Goal: Transaction & Acquisition: Purchase product/service

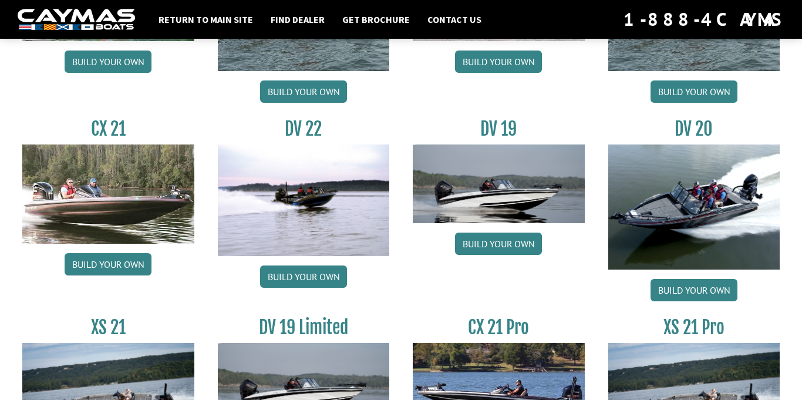
scroll to position [1333, 0]
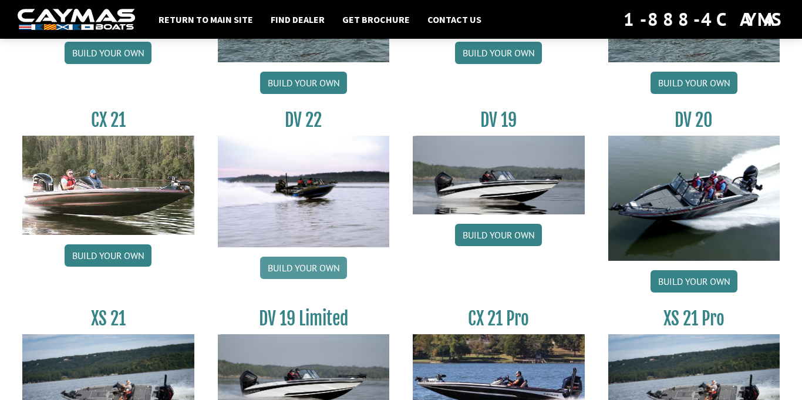
click at [315, 272] on link "Build your own" at bounding box center [303, 268] width 87 height 22
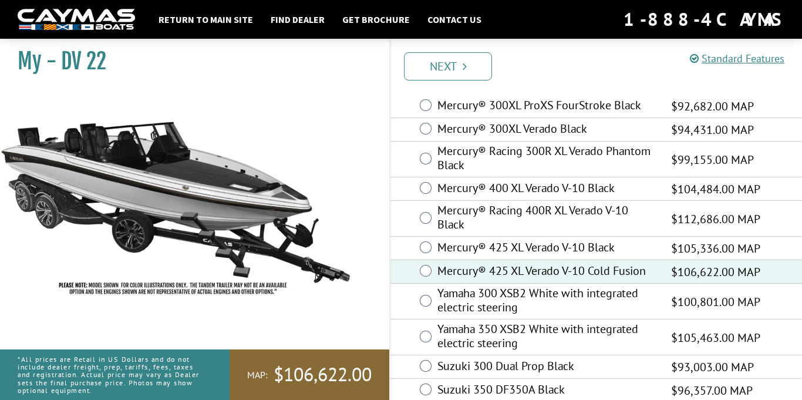
scroll to position [59, 0]
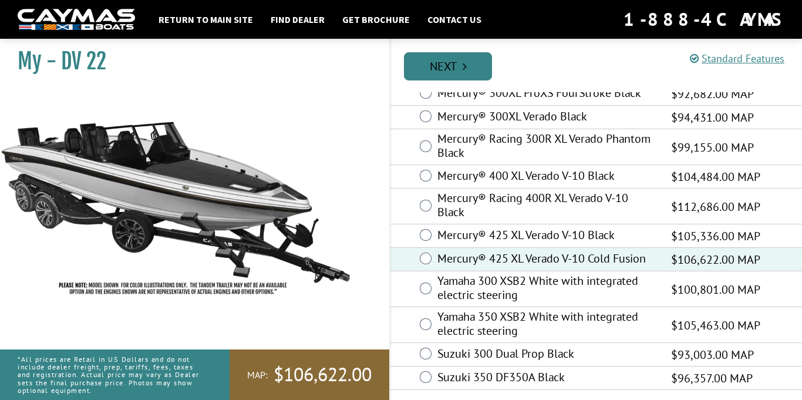
click at [452, 58] on link "Next" at bounding box center [448, 66] width 88 height 28
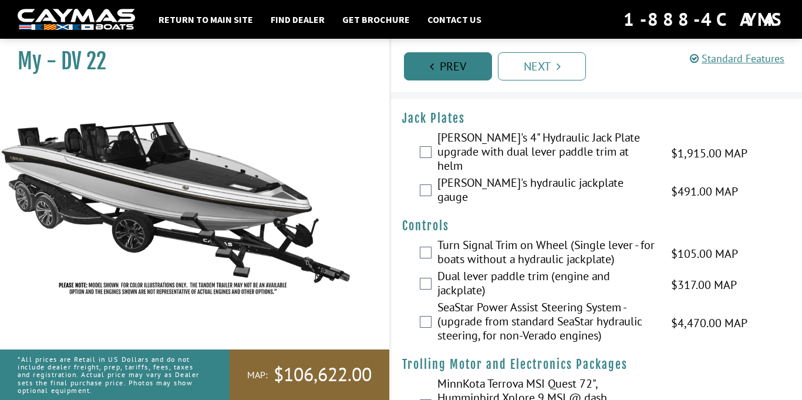
scroll to position [0, 0]
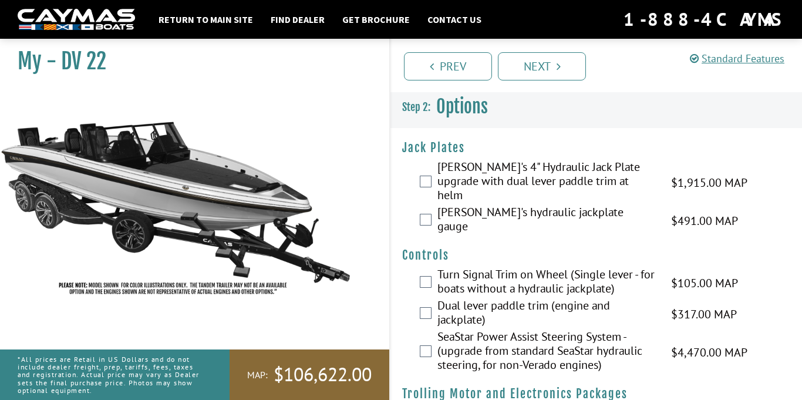
click at [443, 178] on label "[PERSON_NAME]'s 4" Hydraulic Jack Plate upgrade with dual lever paddle trim at …" at bounding box center [546, 182] width 219 height 45
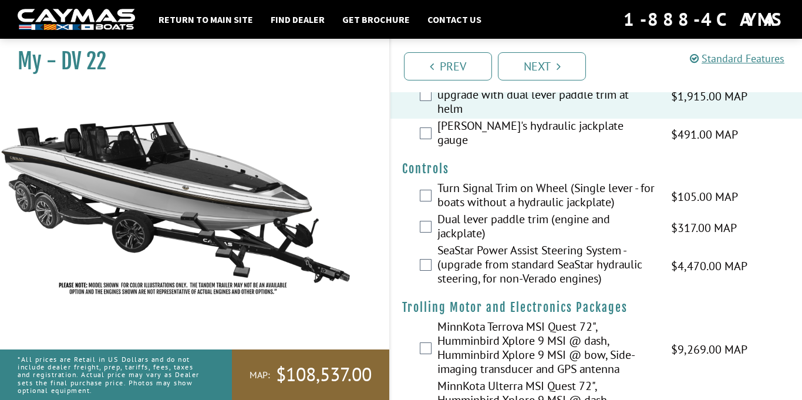
scroll to position [99, 0]
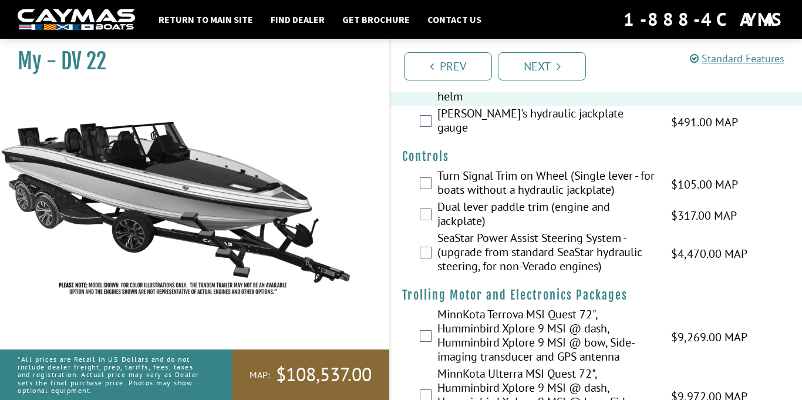
click at [437, 238] on label "SeaStar Power Assist Steering System - (upgrade from standard SeaStar hydraulic…" at bounding box center [546, 253] width 219 height 45
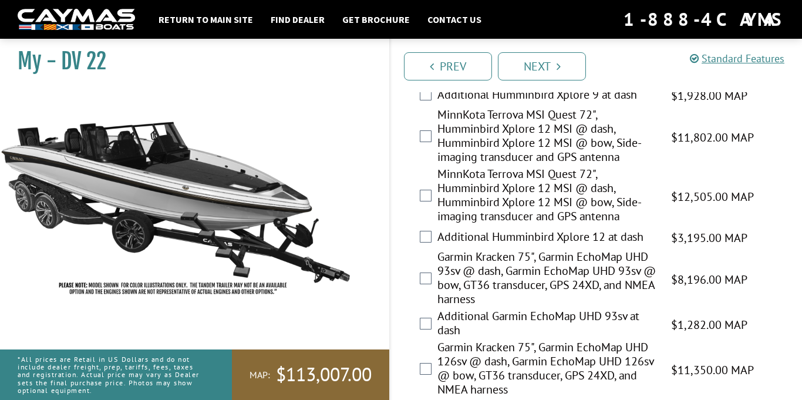
scroll to position [447, 0]
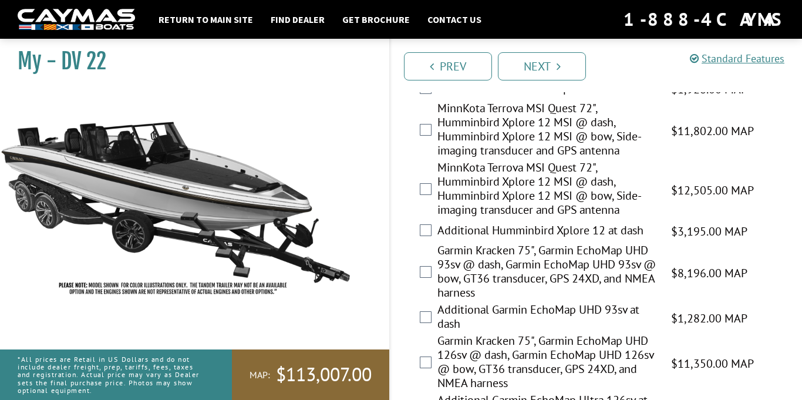
click at [493, 170] on label "MinnKota Terrova MSI Quest 72", Humminbird Xplore 12 MSI @ dash, Humminbird Xpl…" at bounding box center [546, 189] width 219 height 59
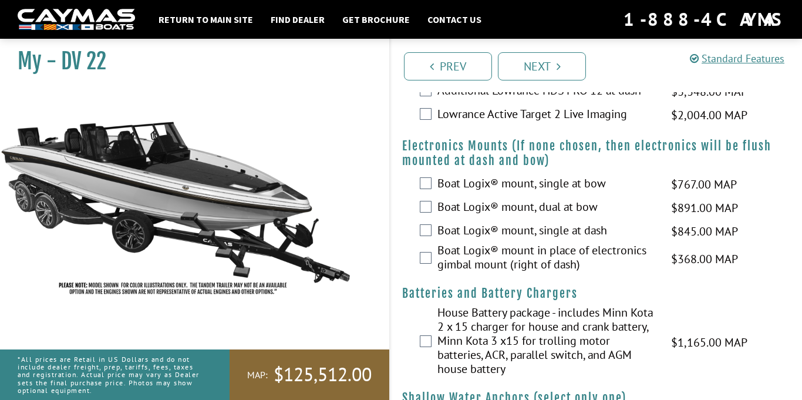
scroll to position [915, 0]
click at [503, 199] on label "Boat Logix® mount, dual at bow" at bounding box center [546, 207] width 219 height 17
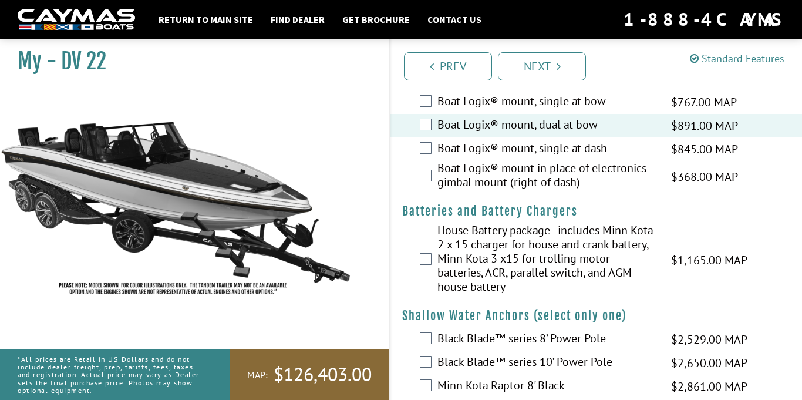
scroll to position [1001, 0]
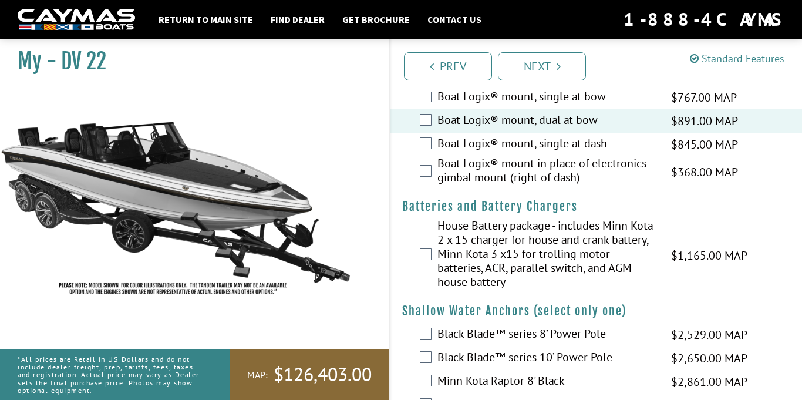
click at [518, 233] on label "House Battery package - includes Minn Kota 2 x 15 charger for house and crank b…" at bounding box center [546, 254] width 219 height 73
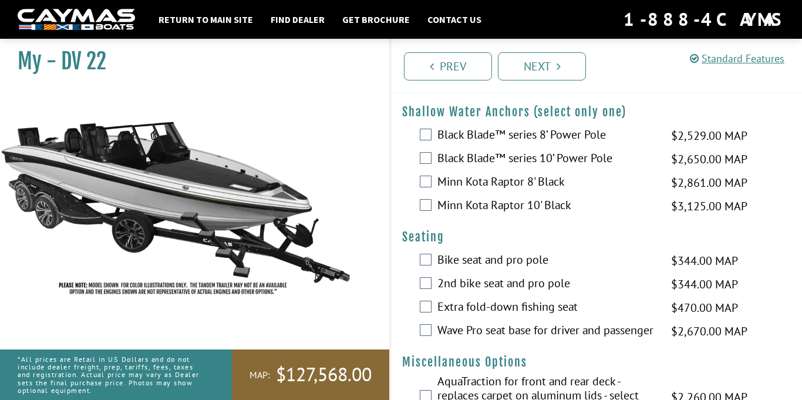
scroll to position [1201, 0]
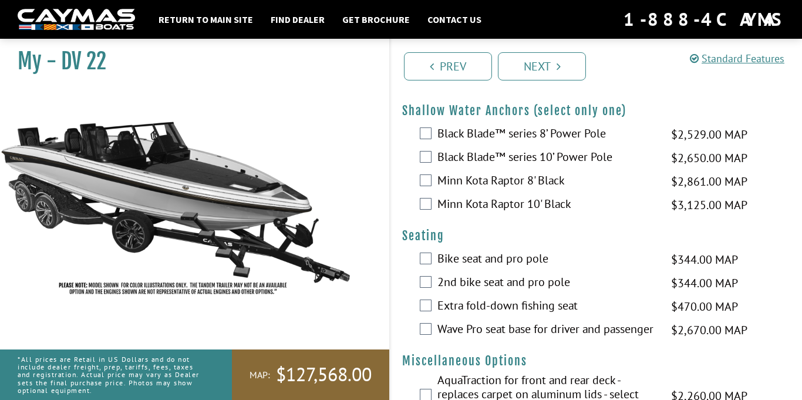
click at [533, 322] on label "Wave Pro seat base for driver and passenger" at bounding box center [546, 330] width 219 height 17
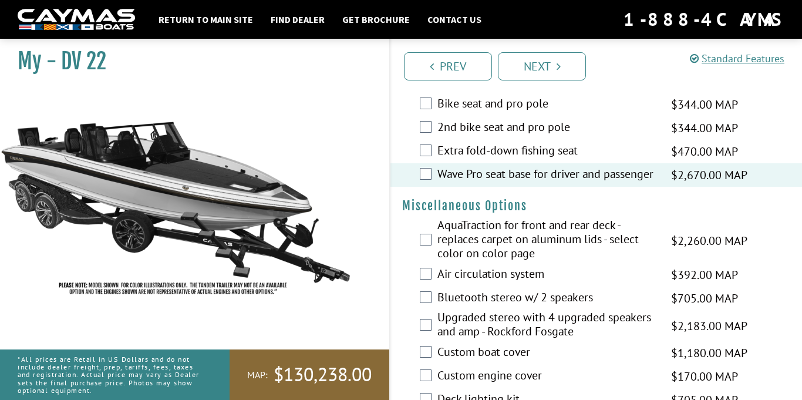
scroll to position [1363, 0]
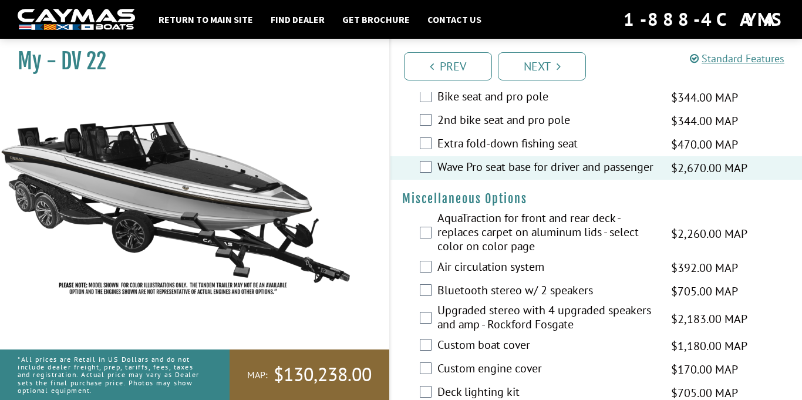
click at [503, 260] on label "Air circulation system" at bounding box center [546, 268] width 219 height 17
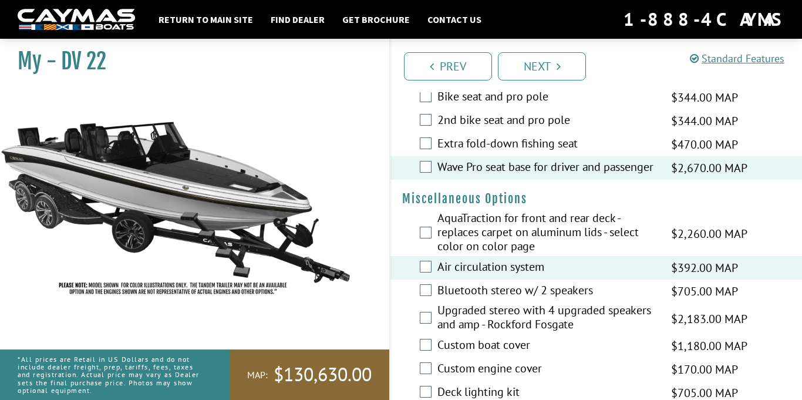
click at [518, 283] on label "Bluetooth stereo w/ 2 speakers" at bounding box center [546, 291] width 219 height 17
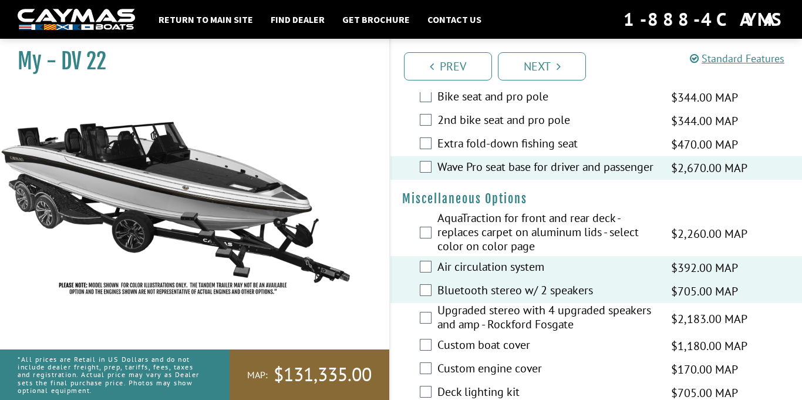
click at [517, 283] on label "Bluetooth stereo w/ 2 speakers" at bounding box center [546, 291] width 219 height 17
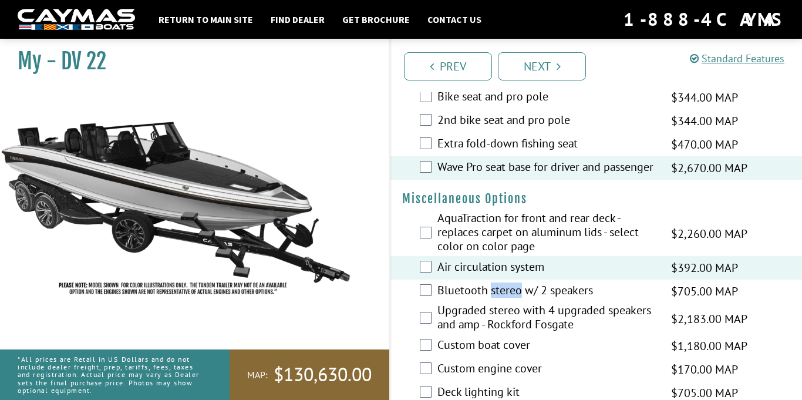
click at [517, 304] on label "Upgraded stereo with 4 upgraded speakers and amp - Rockford Fosgate" at bounding box center [546, 318] width 219 height 31
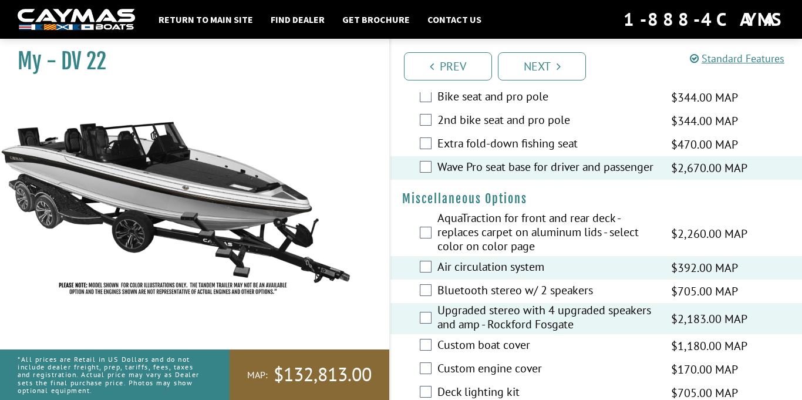
click at [510, 227] on label "AquaTraction for front and rear deck - replaces carpet on aluminum lids - selec…" at bounding box center [546, 233] width 219 height 45
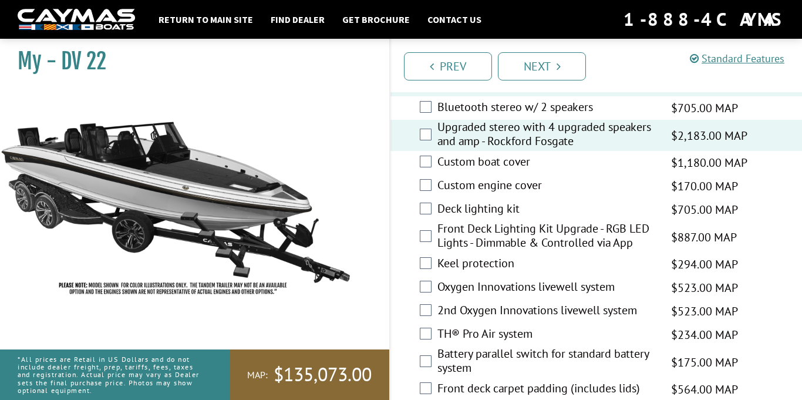
scroll to position [1548, 0]
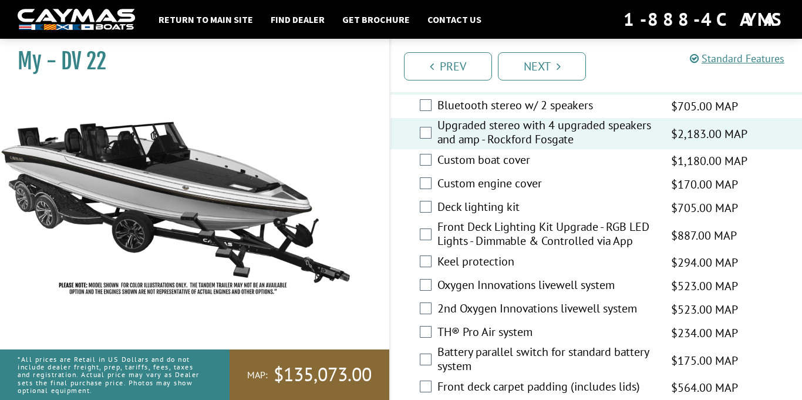
click at [496, 176] on label "Custom engine cover" at bounding box center [546, 184] width 219 height 17
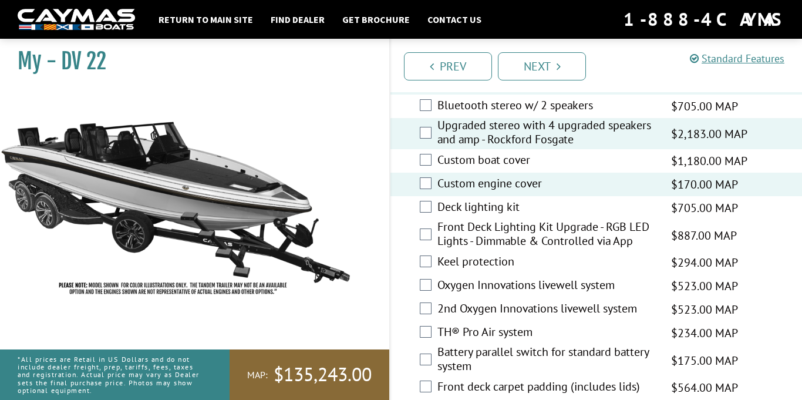
click at [495, 153] on label "Custom boat cover" at bounding box center [546, 161] width 219 height 17
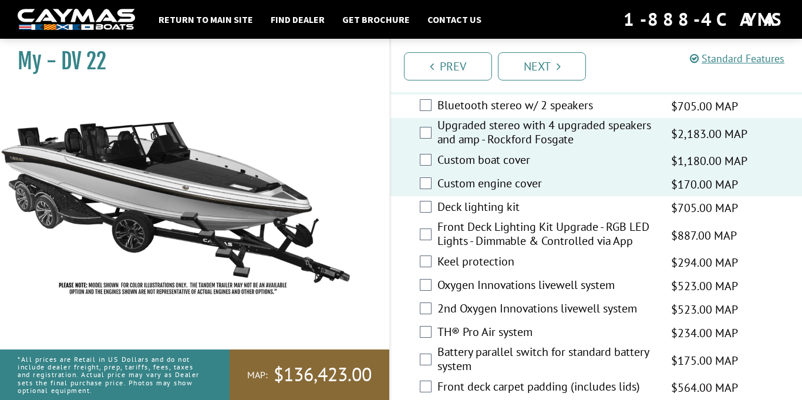
click at [506, 200] on label "Deck lighting kit" at bounding box center [546, 208] width 219 height 17
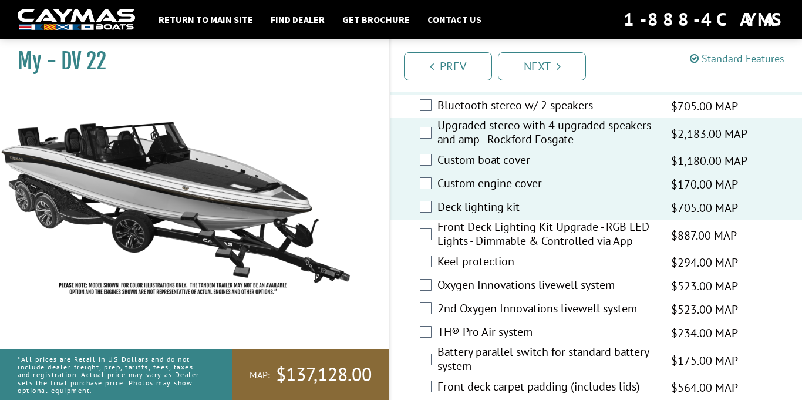
click at [507, 220] on label "Front Deck Lighting Kit Upgrade - RGB LED Lights - Dimmable & Controlled via App" at bounding box center [546, 235] width 219 height 31
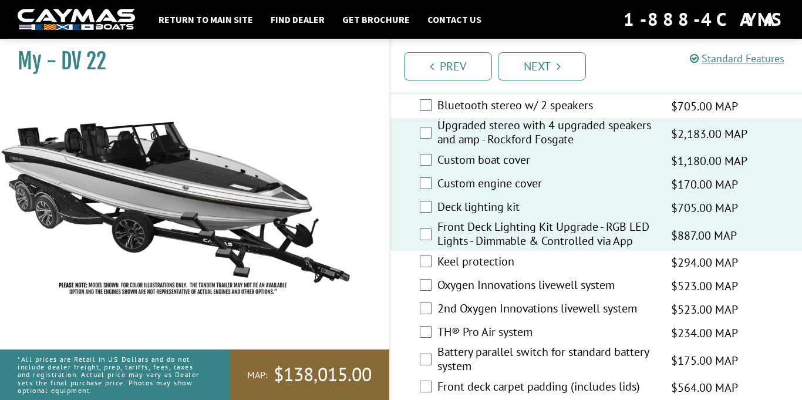
click at [518, 254] on label "Keel protection" at bounding box center [546, 262] width 219 height 17
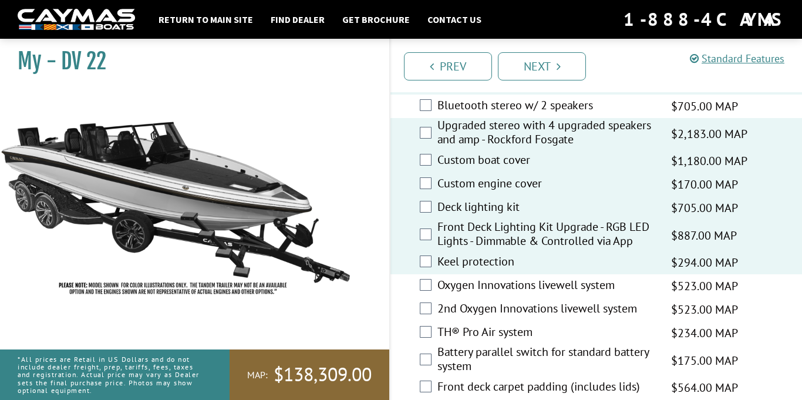
click at [516, 281] on div "Oxygen Innovations livewell system $523.00 MAP $618.00 MSRP" at bounding box center [596, 285] width 412 height 23
click at [520, 301] on label "2nd Oxygen Innovations livewell system" at bounding box center [546, 309] width 219 height 17
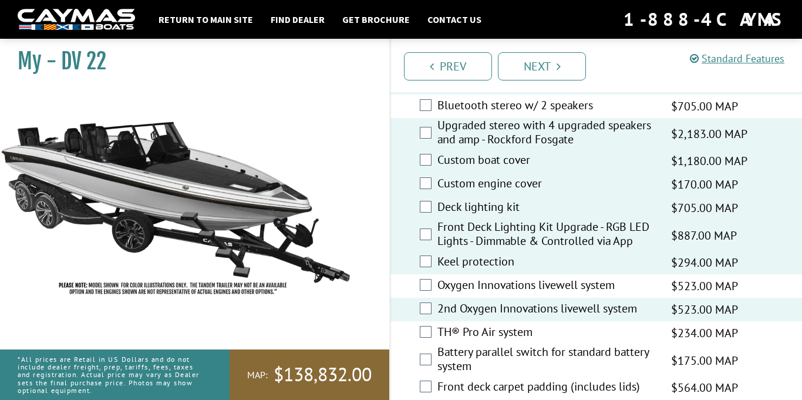
click at [513, 278] on label "Oxygen Innovations livewell system" at bounding box center [546, 286] width 219 height 17
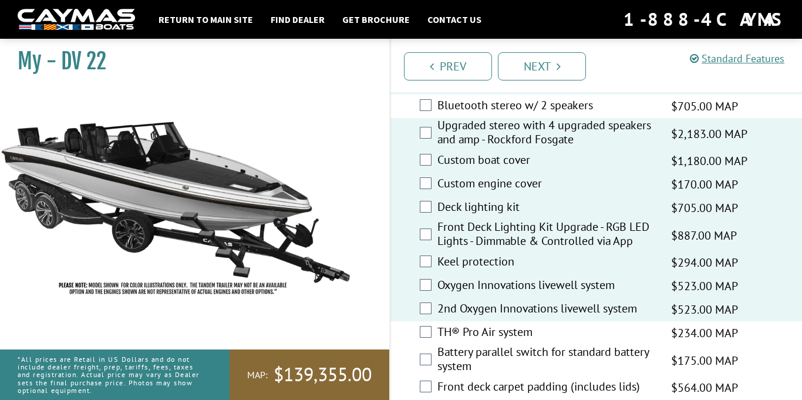
click at [522, 321] on div "TH® Pro Air system $234.00 MAP $276.00 MSRP" at bounding box center [596, 332] width 412 height 23
click at [520, 325] on label "TH® Pro Air system" at bounding box center [546, 333] width 219 height 17
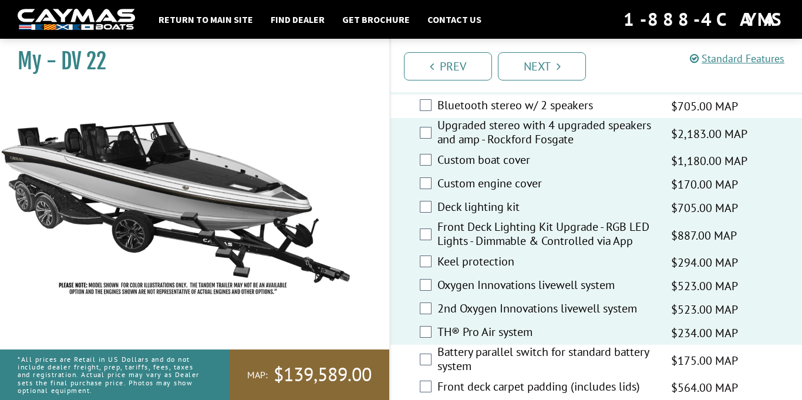
click at [521, 345] on label "Battery parallel switch for standard battery system" at bounding box center [546, 360] width 219 height 31
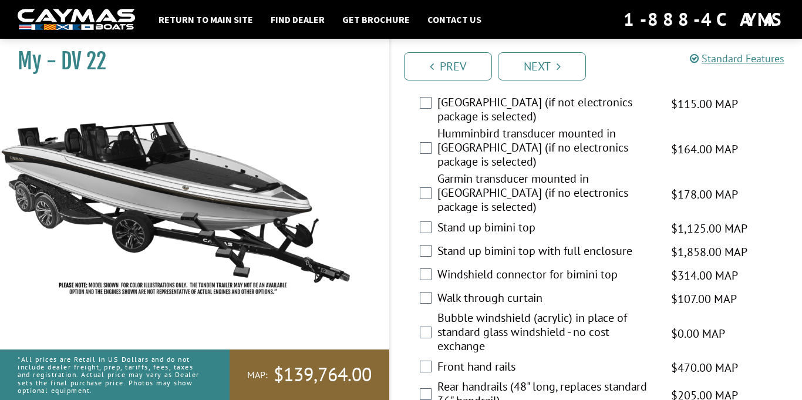
scroll to position [1867, 0]
click at [473, 267] on label "Windshield connector for bimini top" at bounding box center [546, 275] width 219 height 17
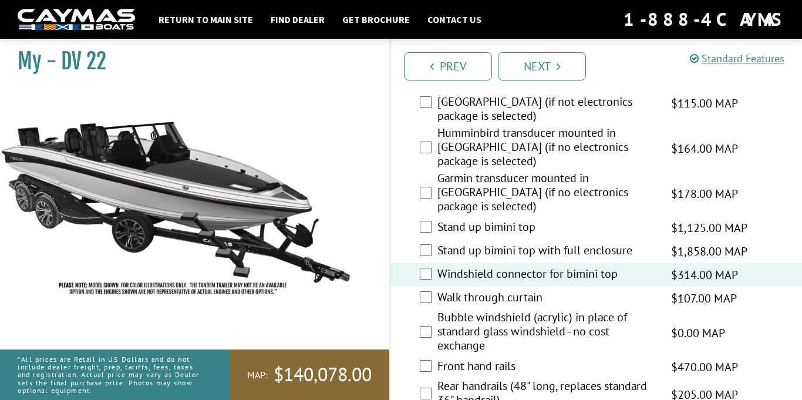
click at [473, 267] on label "Windshield connector for bimini top" at bounding box center [546, 275] width 219 height 17
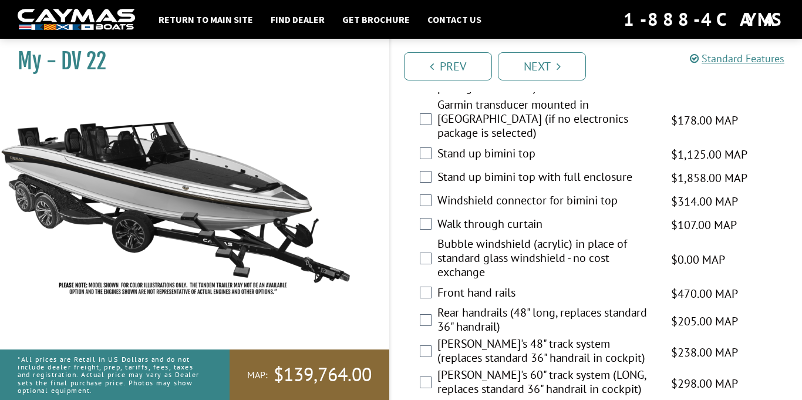
scroll to position [1943, 0]
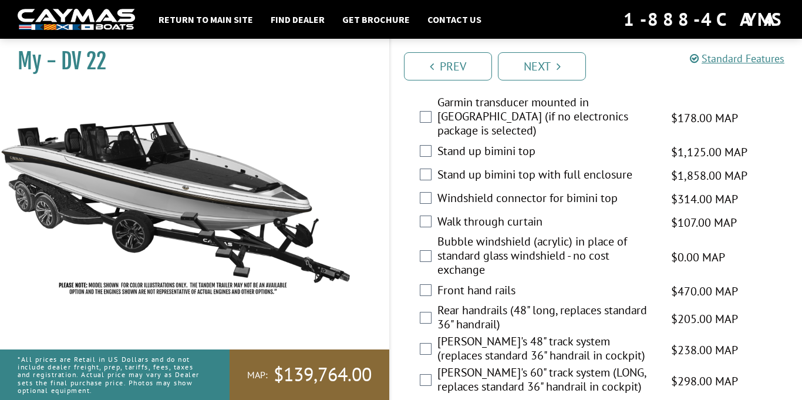
click at [464, 283] on label "Front hand rails" at bounding box center [546, 291] width 219 height 17
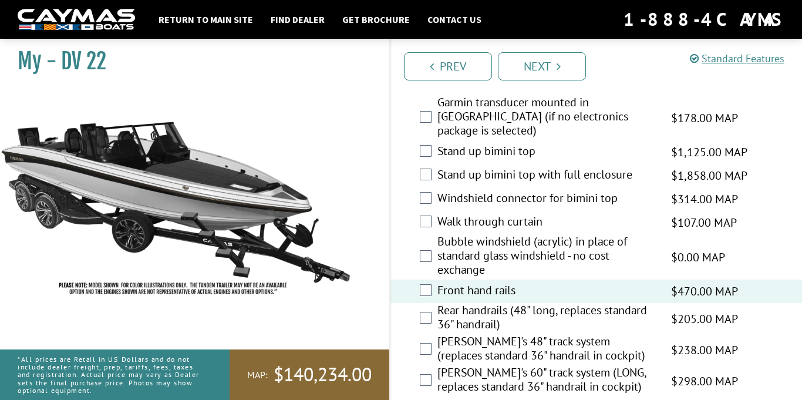
click at [461, 365] on label "[PERSON_NAME]'s 60" track system (LONG, replaces standard 36" handrail in cockp…" at bounding box center [546, 380] width 219 height 31
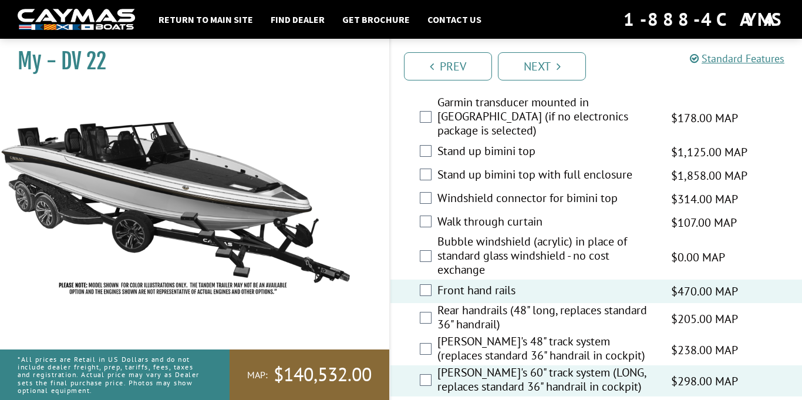
click at [468, 283] on label "Front hand rails" at bounding box center [546, 291] width 219 height 17
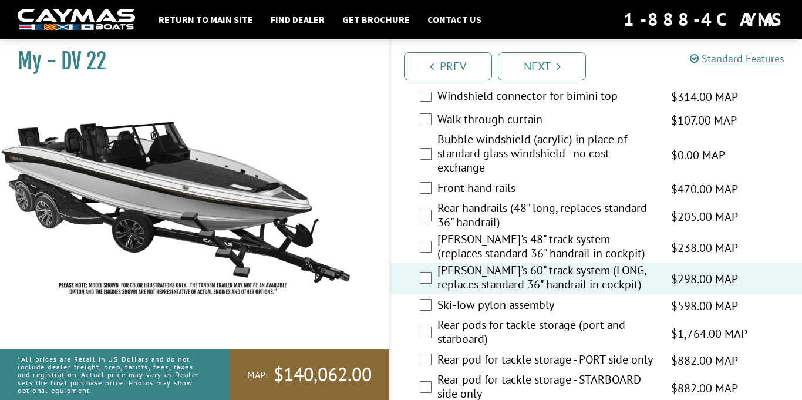
scroll to position [2047, 0]
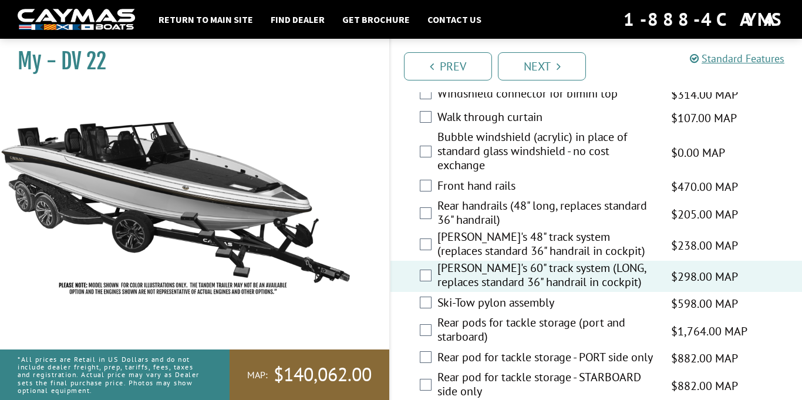
click at [469, 295] on label "Ski-Tow pylon assembly" at bounding box center [546, 303] width 219 height 17
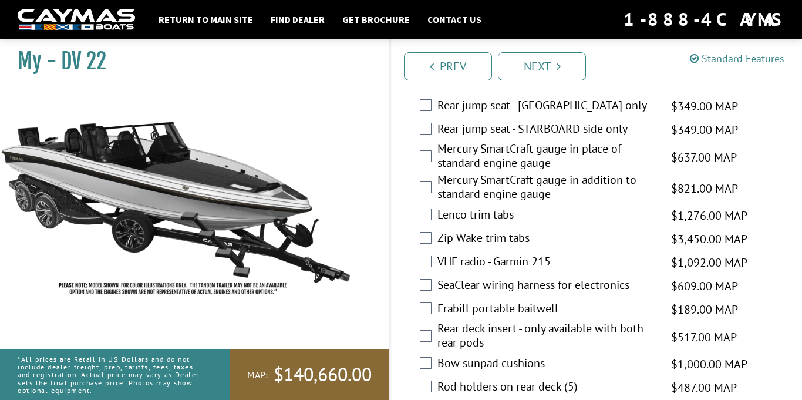
scroll to position [2371, 0]
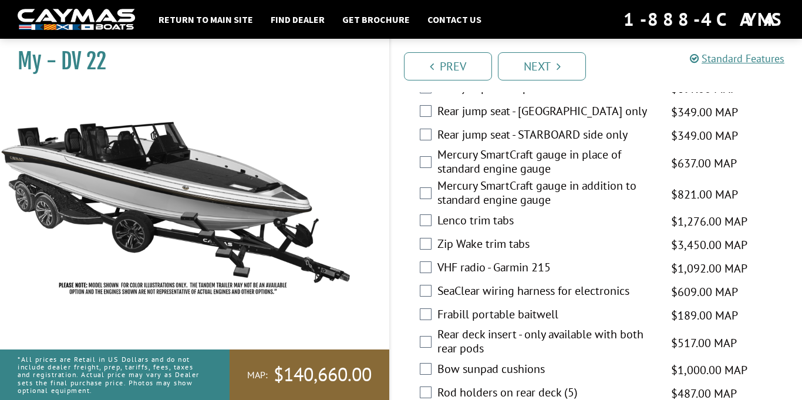
click at [457, 307] on label "Frabill portable baitwell" at bounding box center [546, 315] width 219 height 17
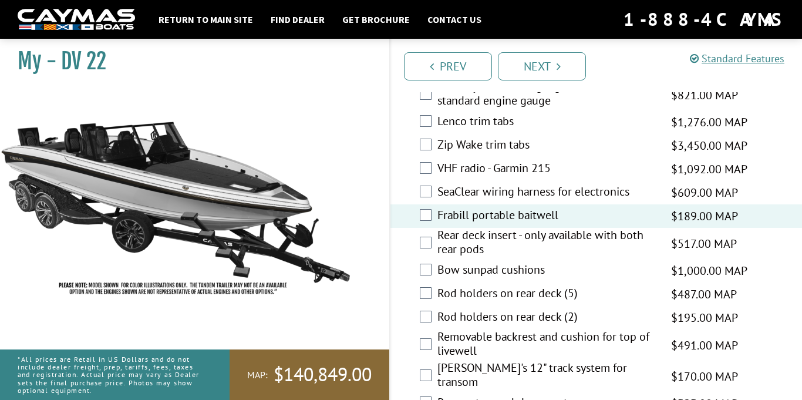
scroll to position [2475, 0]
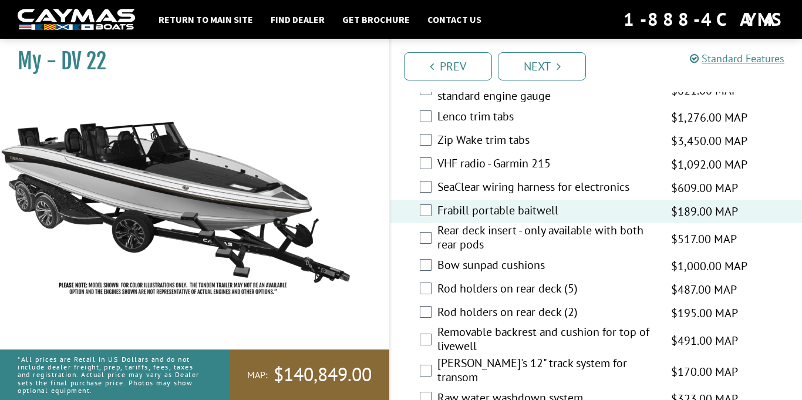
click at [492, 390] on label "Raw water washdown system" at bounding box center [546, 398] width 219 height 17
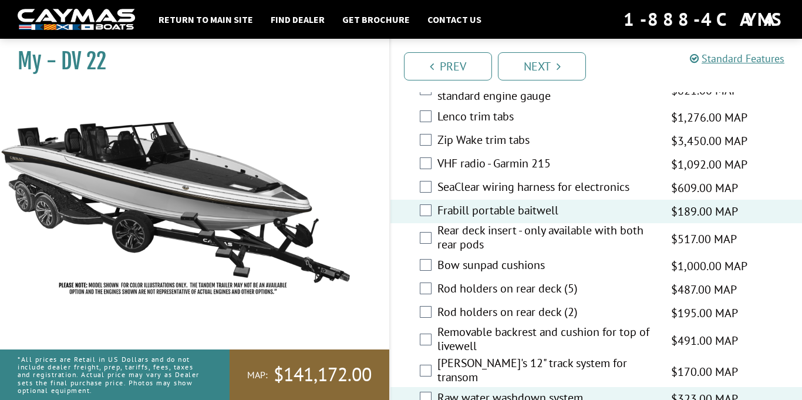
click at [482, 258] on label "Bow sunpad cushions" at bounding box center [546, 266] width 219 height 17
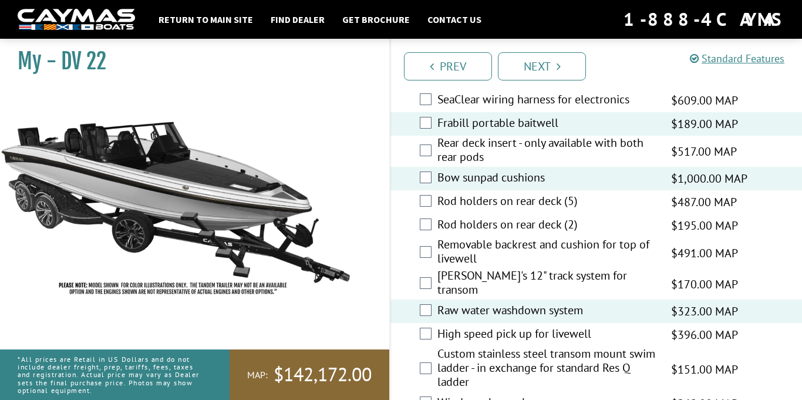
scroll to position [2564, 0]
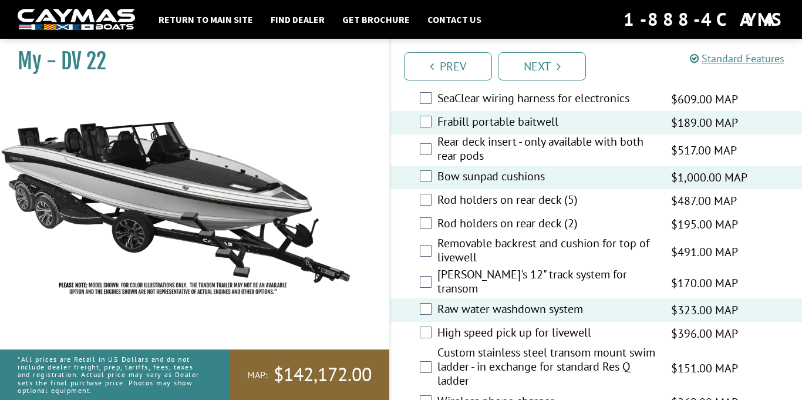
click at [492, 325] on label "High speed pick up for livewell" at bounding box center [546, 333] width 219 height 17
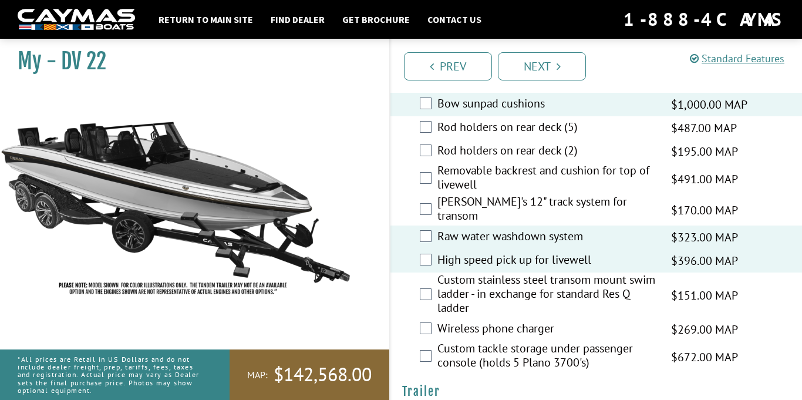
scroll to position [2640, 0]
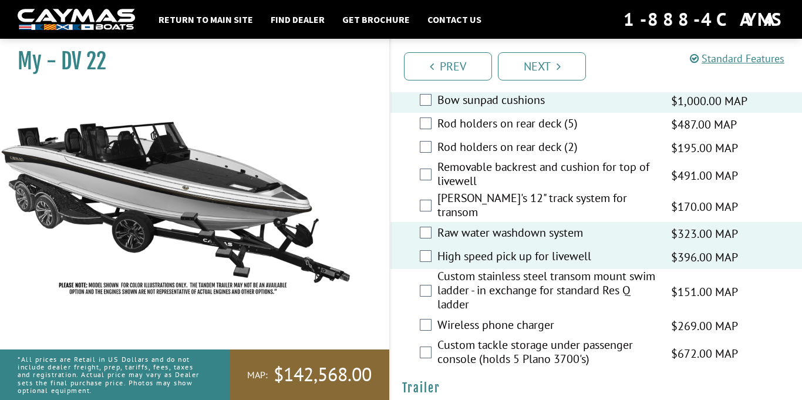
click at [493, 318] on label "Wireless phone charger" at bounding box center [546, 326] width 219 height 17
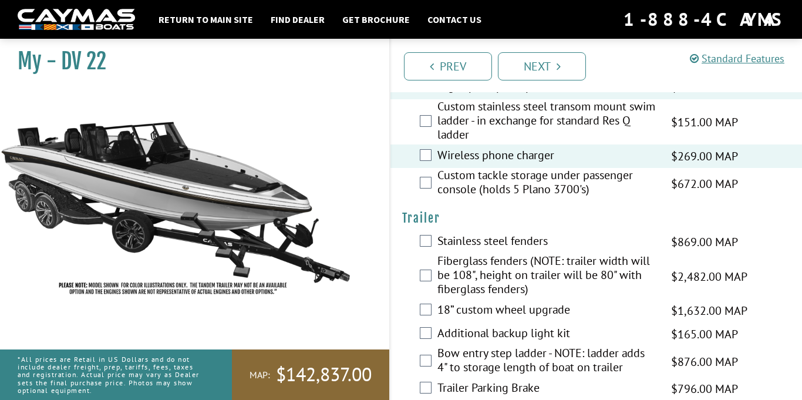
scroll to position [2812, 0]
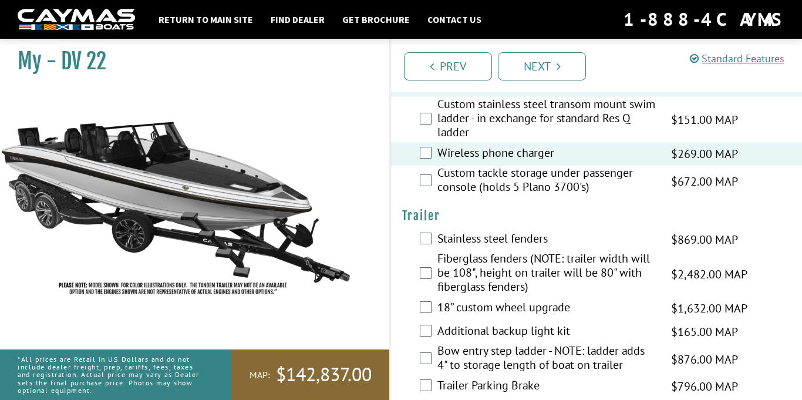
click at [474, 251] on label "Fiberglass fenders (NOTE: trailer width will be 108", height on trailer will be…" at bounding box center [546, 273] width 219 height 45
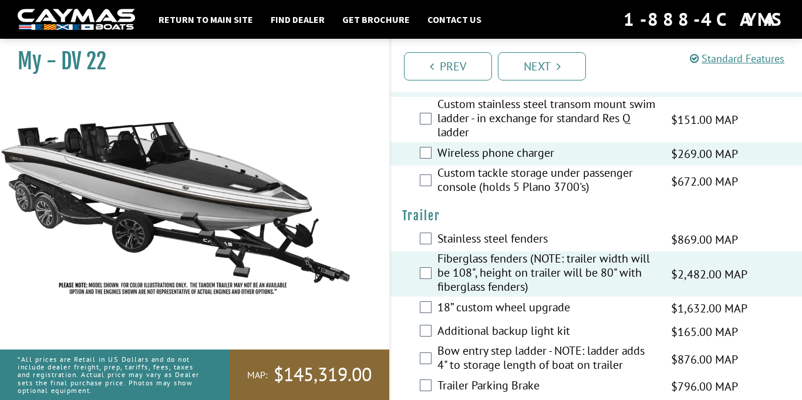
click at [469, 300] on label "18” custom wheel upgrade" at bounding box center [546, 308] width 219 height 17
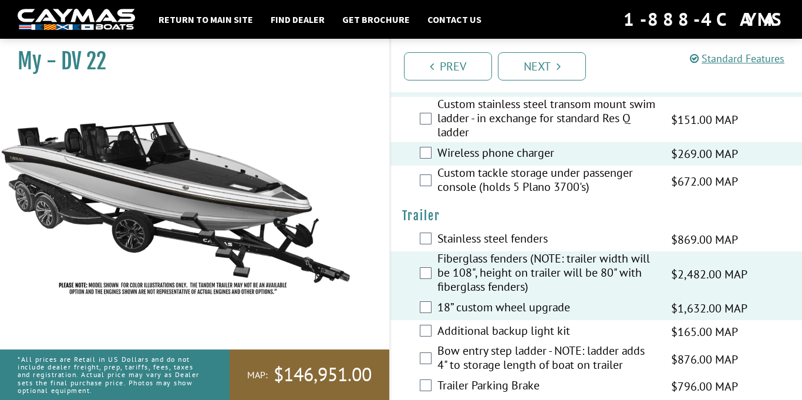
click at [490, 378] on label "Trailer Parking Brake" at bounding box center [546, 386] width 219 height 17
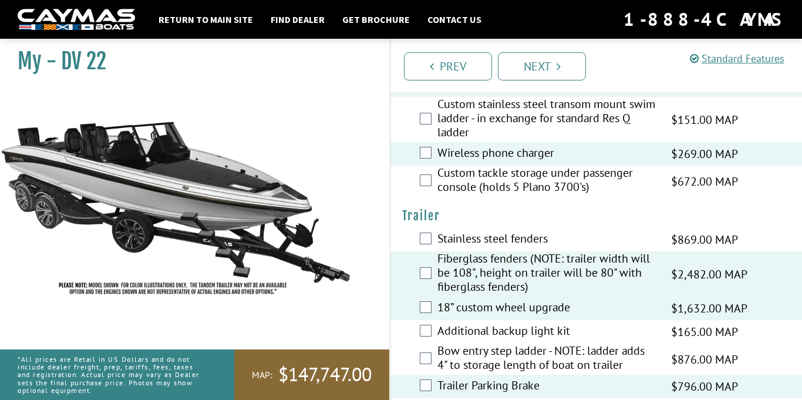
click at [488, 324] on label "Additional backup light kit" at bounding box center [546, 332] width 219 height 17
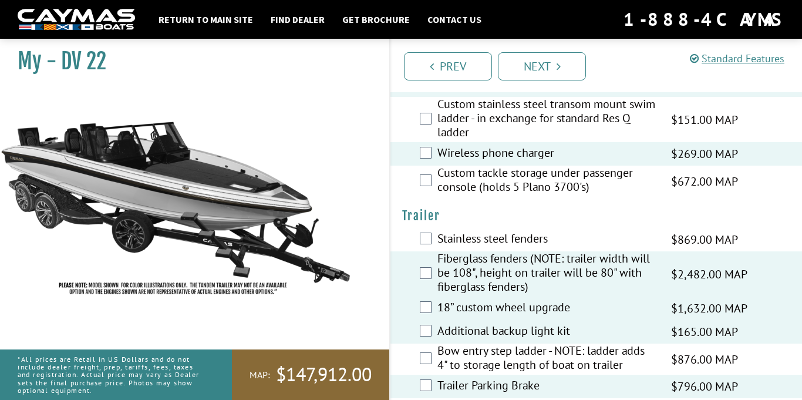
click at [490, 343] on label "Bow entry step ladder - NOTE: ladder adds 4" to storage length of boat on trail…" at bounding box center [546, 358] width 219 height 31
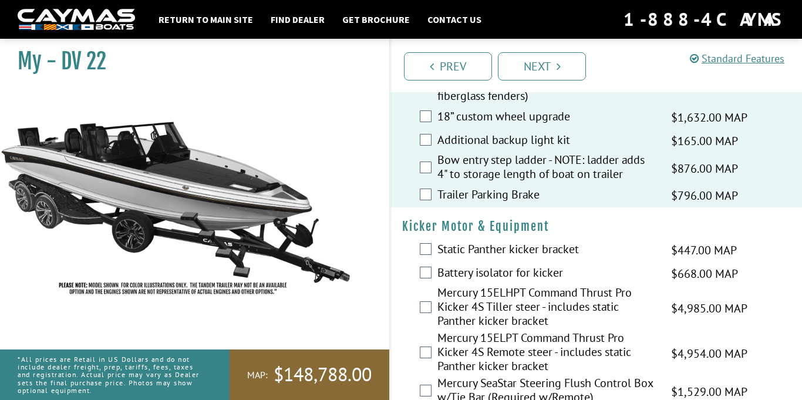
scroll to position [3005, 0]
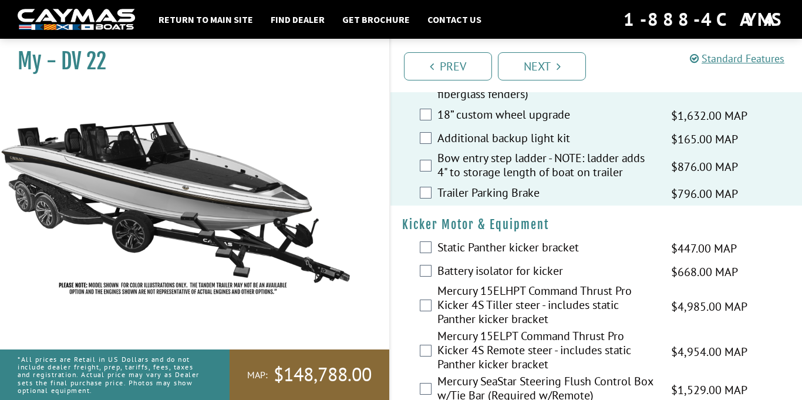
click at [480, 329] on label "Mercury 15ELPT Command Thrust Pro Kicker 4S Remote steer - includes static Pant…" at bounding box center [546, 351] width 219 height 45
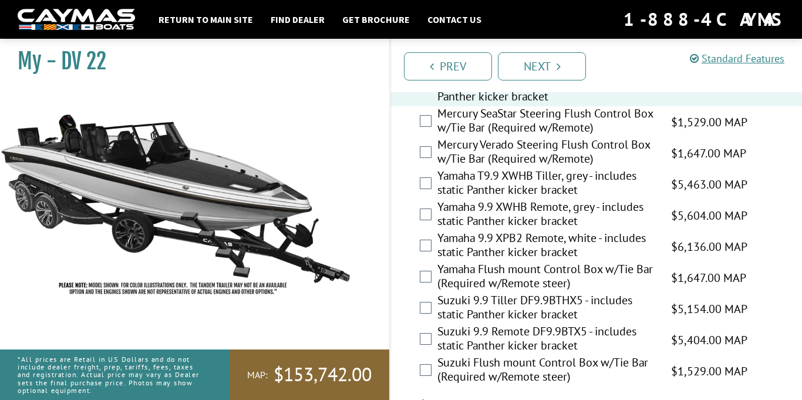
scroll to position [3325, 0]
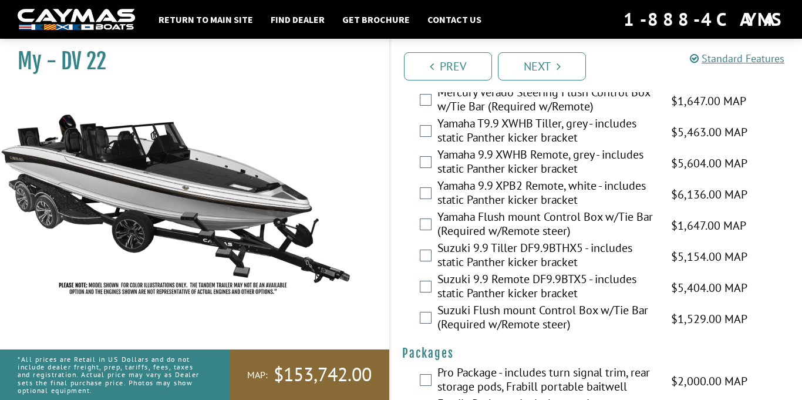
click at [571, 365] on label "Pro Package - includes turn signal trim, rear storage pods, Frabill portable ba…" at bounding box center [546, 380] width 219 height 31
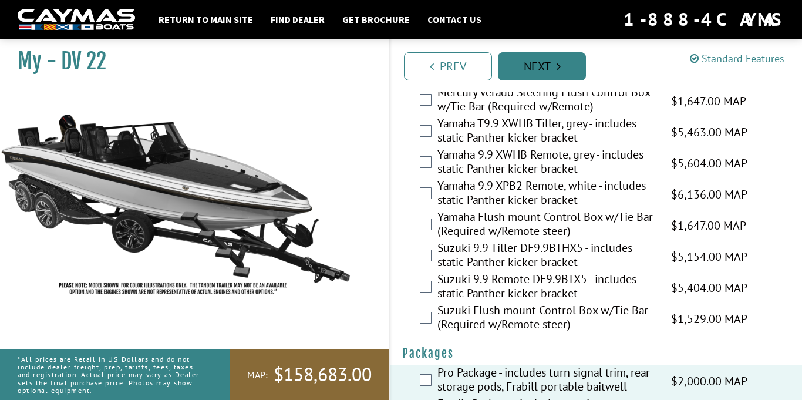
click at [559, 62] on icon "Pagination" at bounding box center [559, 66] width 4 height 12
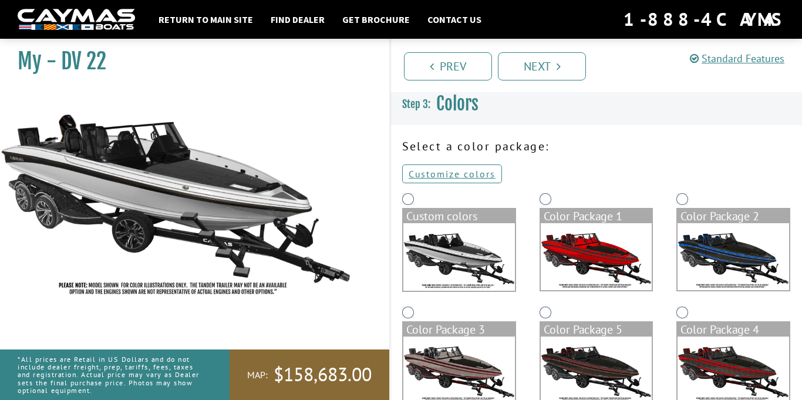
scroll to position [0, 0]
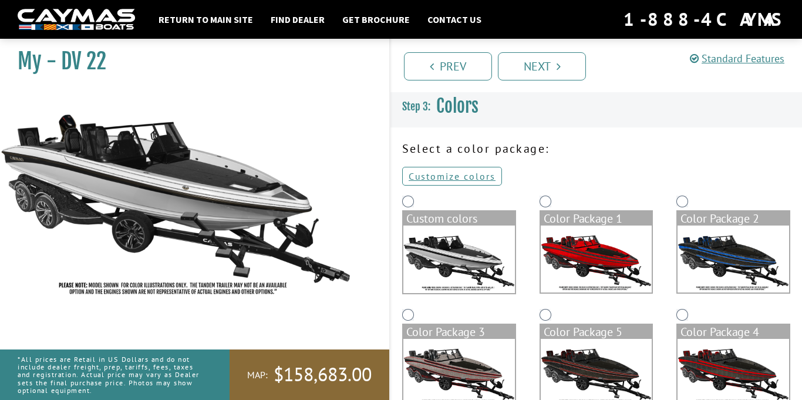
click at [710, 248] on img at bounding box center [734, 258] width 112 height 67
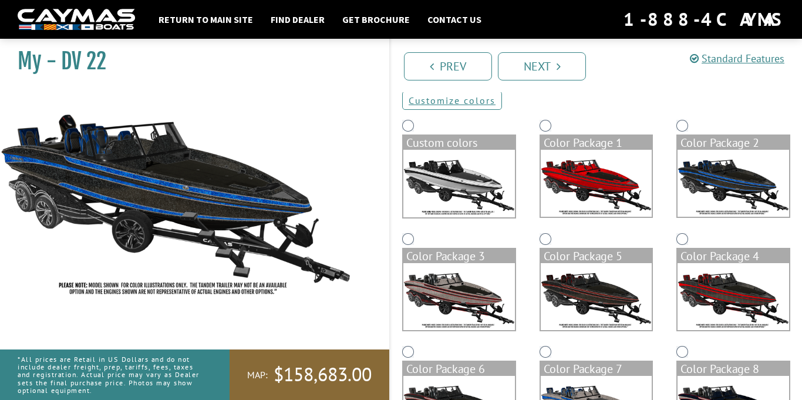
scroll to position [77, 0]
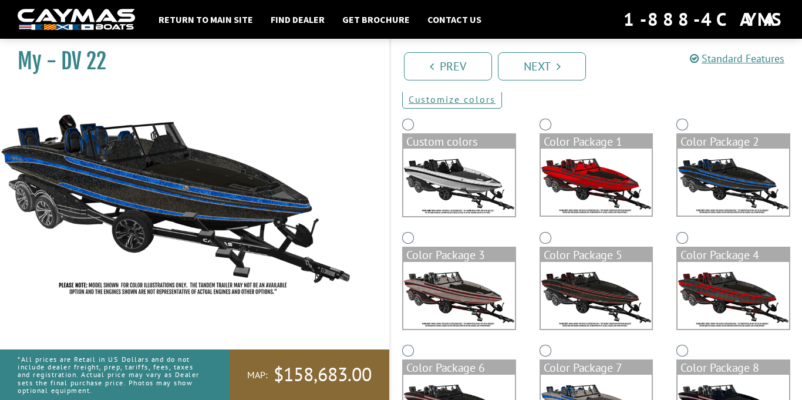
click at [575, 267] on img at bounding box center [597, 295] width 112 height 67
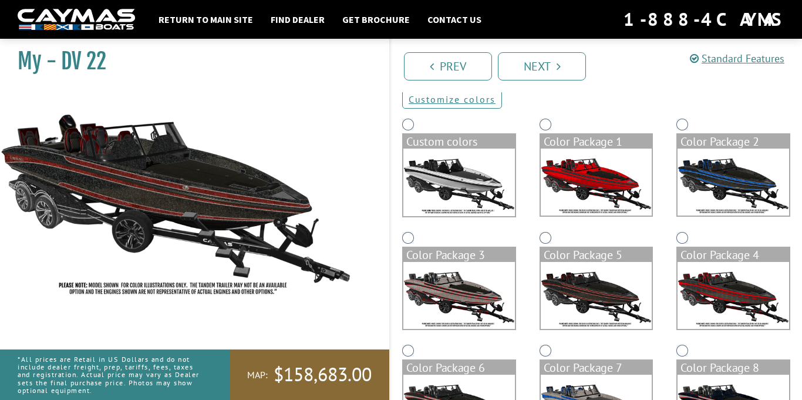
click at [503, 268] on img at bounding box center [459, 295] width 112 height 67
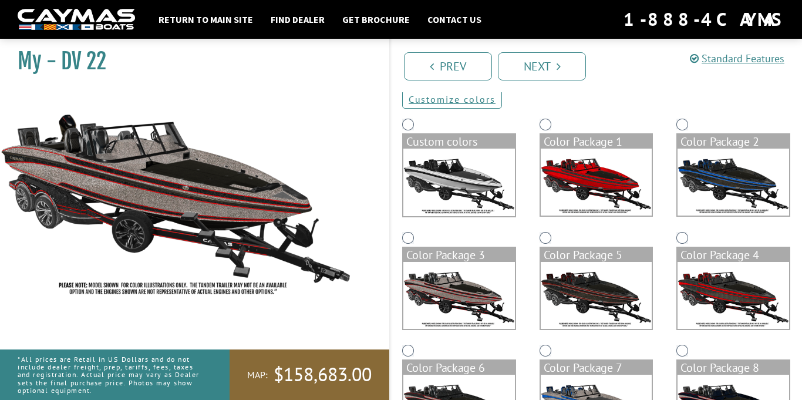
click at [713, 164] on img at bounding box center [734, 182] width 112 height 67
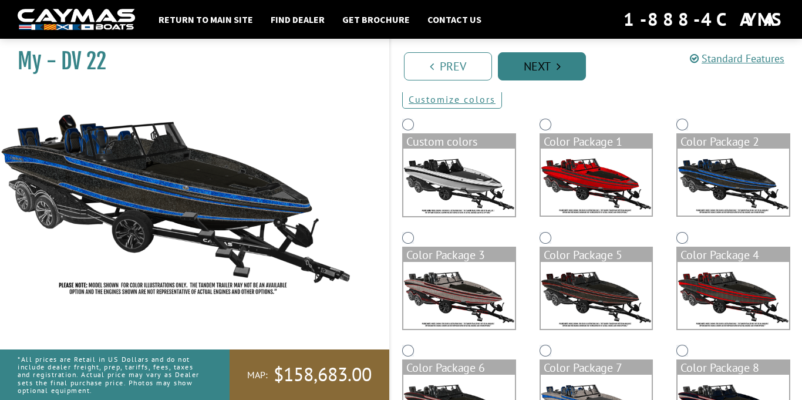
click at [569, 63] on link "Next" at bounding box center [542, 66] width 88 height 28
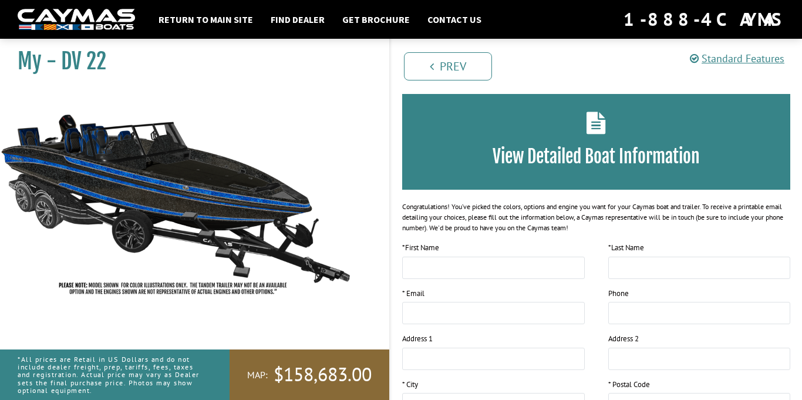
scroll to position [0, 0]
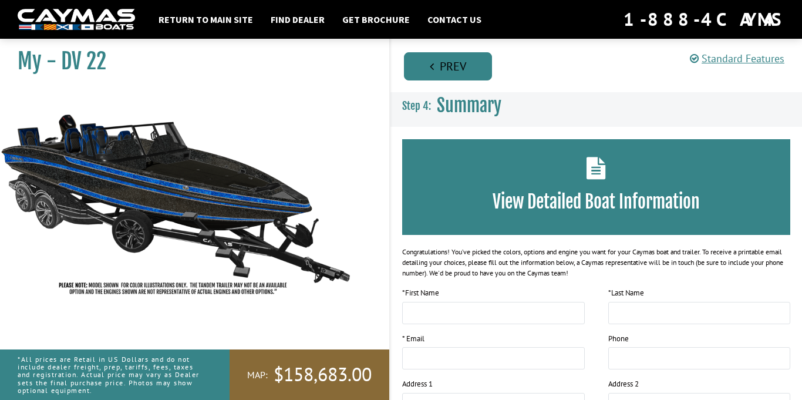
click at [441, 72] on link "Prev" at bounding box center [448, 66] width 88 height 28
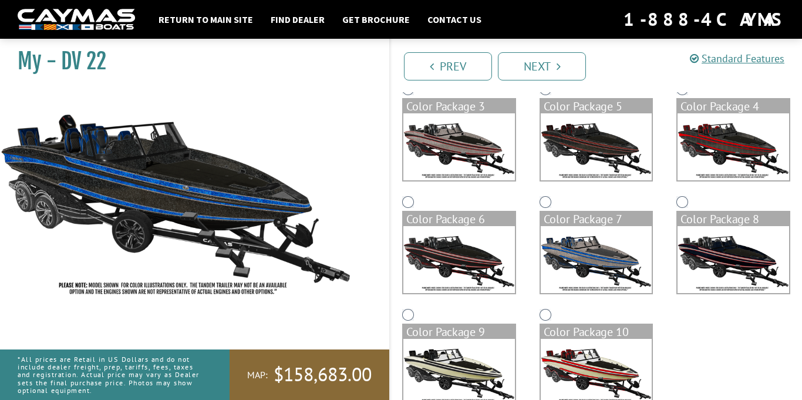
scroll to position [255, 0]
